Goal: Find specific page/section: Find specific page/section

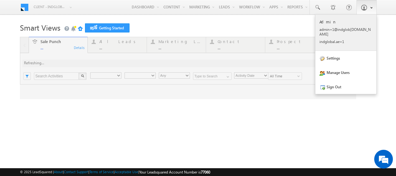
type input "Any Owner"
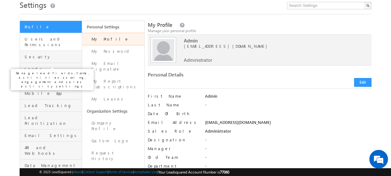
scroll to position [23, 0]
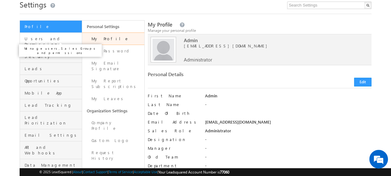
click at [46, 40] on span "Users and Permissions" at bounding box center [53, 41] width 56 height 11
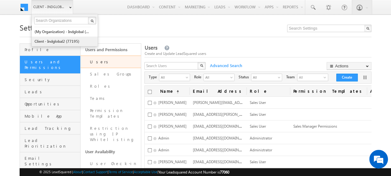
click at [65, 40] on link "Client - indglobal2 (77195)" at bounding box center [62, 41] width 57 height 10
